Goal: Navigation & Orientation: Understand site structure

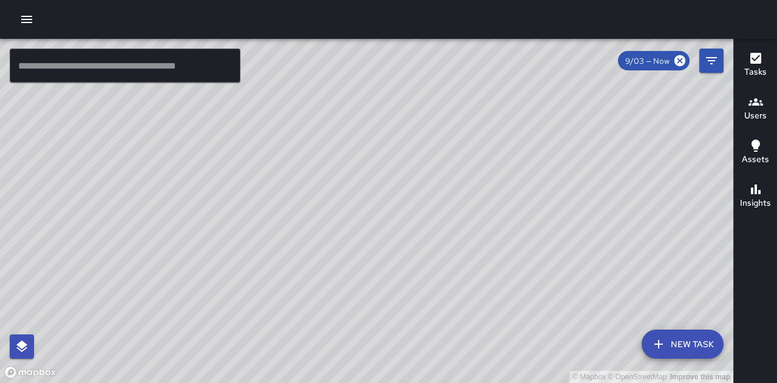
drag, startPoint x: 500, startPoint y: 281, endPoint x: 444, endPoint y: 213, distance: 88.9
click at [444, 213] on div "© Mapbox © OpenStreetMap Improve this map" at bounding box center [367, 211] width 734 height 344
drag, startPoint x: 542, startPoint y: 222, endPoint x: 516, endPoint y: 256, distance: 42.9
drag, startPoint x: 516, startPoint y: 256, endPoint x: 351, endPoint y: 152, distance: 194.3
click at [351, 153] on div "© Mapbox © OpenStreetMap Improve this map" at bounding box center [367, 211] width 734 height 344
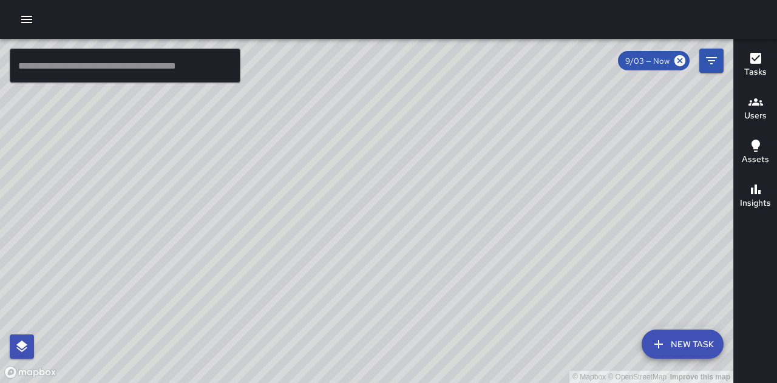
drag, startPoint x: 445, startPoint y: 168, endPoint x: 499, endPoint y: 196, distance: 60.8
click at [499, 196] on div "© Mapbox © OpenStreetMap Improve this map" at bounding box center [367, 211] width 734 height 344
drag, startPoint x: 508, startPoint y: 144, endPoint x: 492, endPoint y: 168, distance: 28.5
click at [492, 168] on div "© Mapbox © OpenStreetMap Improve this map" at bounding box center [367, 211] width 734 height 344
